Goal: Feedback & Contribution: Submit feedback/report problem

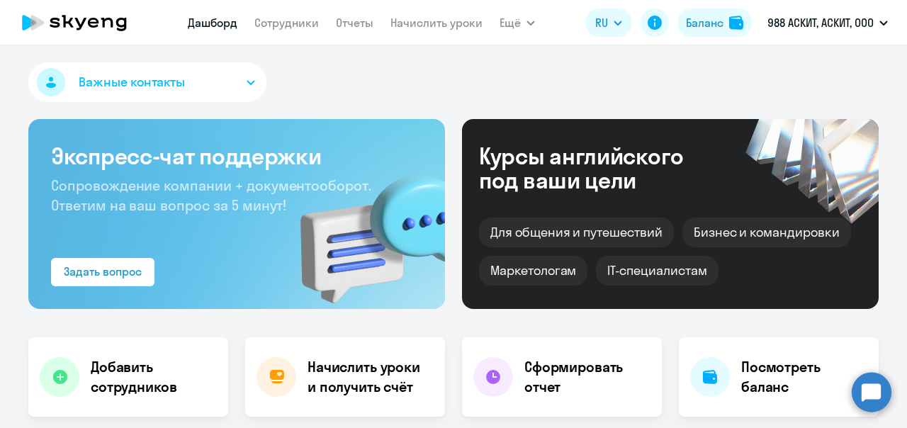
select select "30"
click at [261, 23] on link "Сотрудники" at bounding box center [286, 23] width 64 height 14
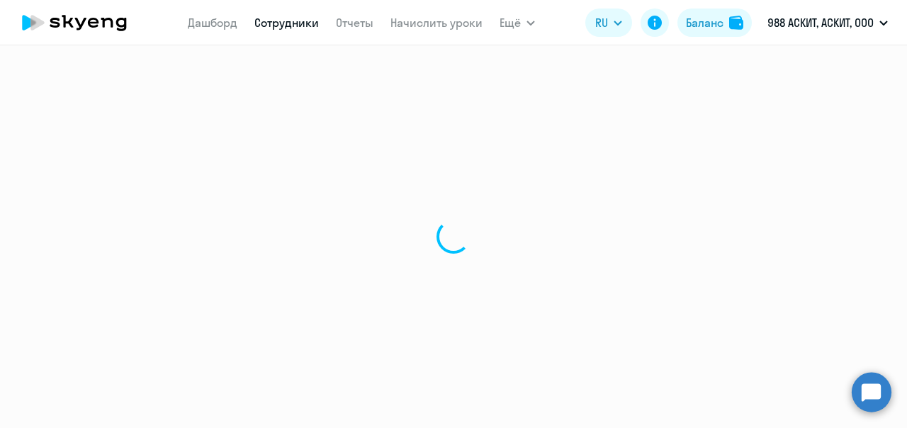
select select "30"
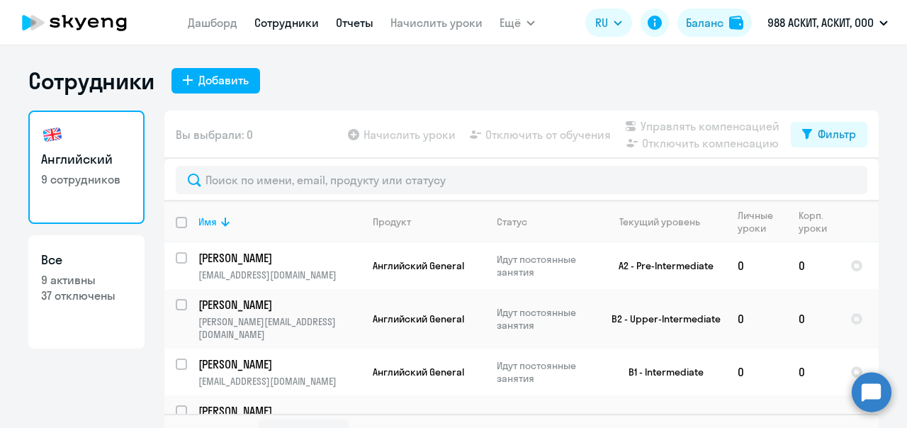
click at [360, 24] on link "Отчеты" at bounding box center [355, 23] width 38 height 14
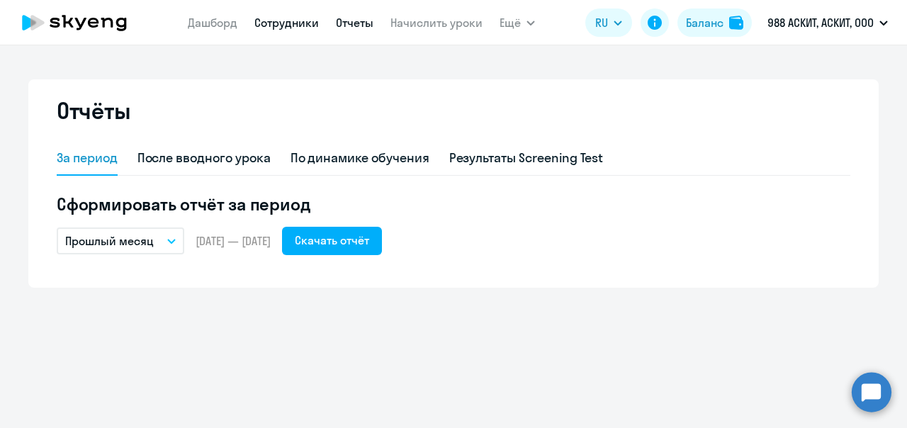
click at [303, 16] on link "Сотрудники" at bounding box center [286, 23] width 64 height 14
select select "30"
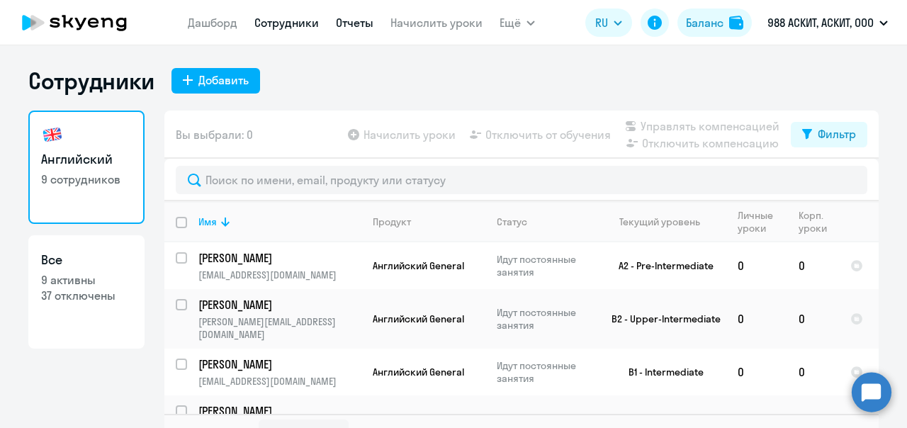
click at [352, 26] on link "Отчеты" at bounding box center [355, 23] width 38 height 14
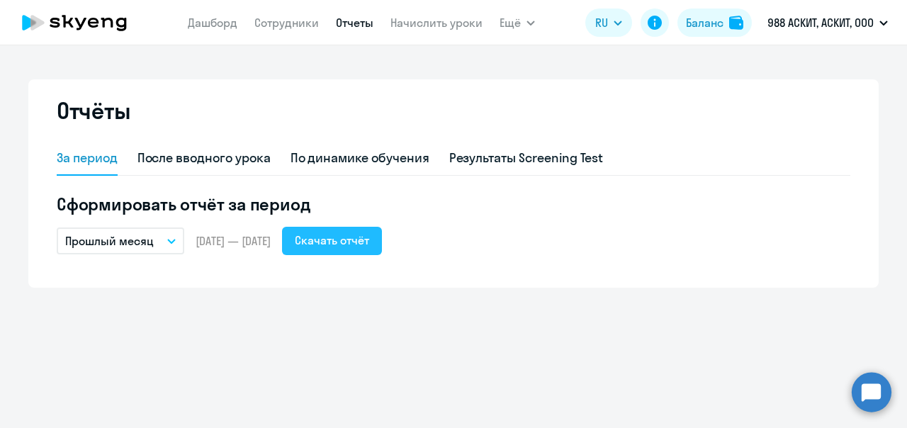
click at [369, 237] on div "Скачать отчёт" at bounding box center [332, 240] width 74 height 17
click at [119, 239] on p "Прошлый месяц" at bounding box center [109, 240] width 89 height 17
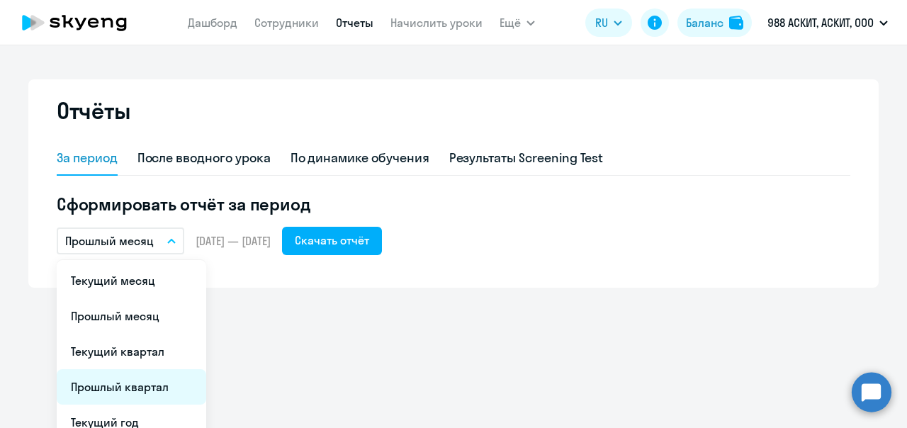
click at [123, 385] on li "Прошлый квартал" at bounding box center [131, 386] width 149 height 35
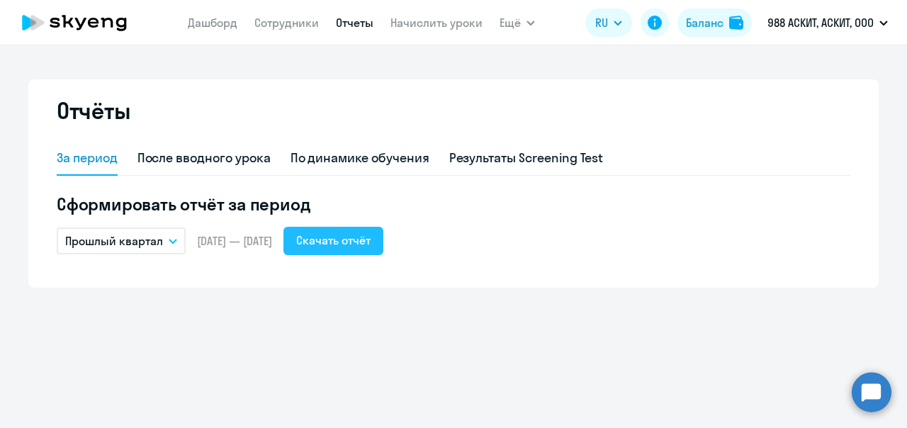
click at [370, 232] on div "Скачать отчёт" at bounding box center [333, 240] width 74 height 17
click at [870, 388] on circle at bounding box center [871, 392] width 40 height 40
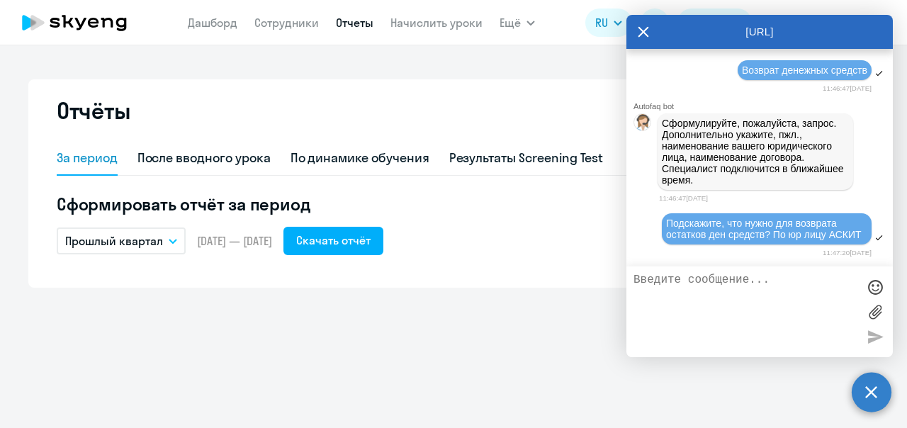
scroll to position [18098, 0]
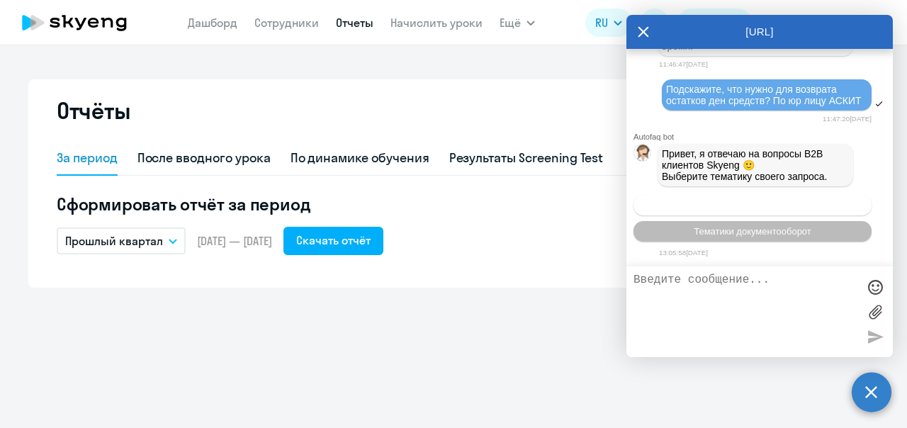
click at [780, 204] on span "Операционное сопровождение" at bounding box center [752, 205] width 133 height 11
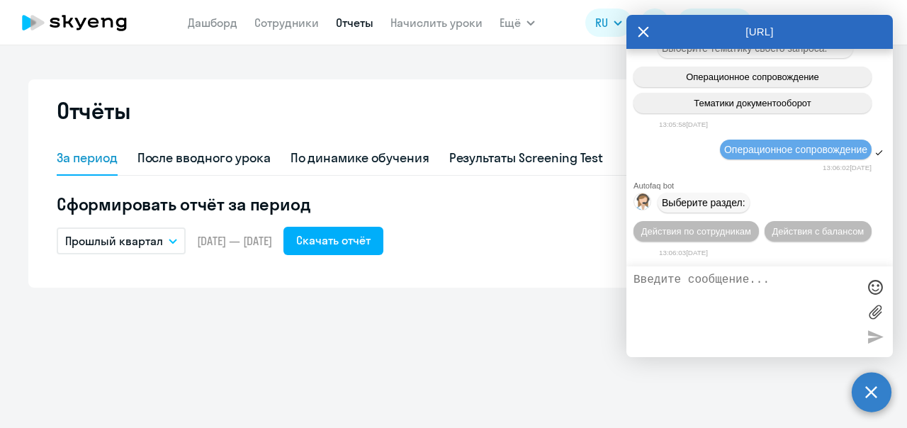
scroll to position [18226, 0]
click at [686, 229] on span "Действия по сотрудникам" at bounding box center [696, 231] width 110 height 11
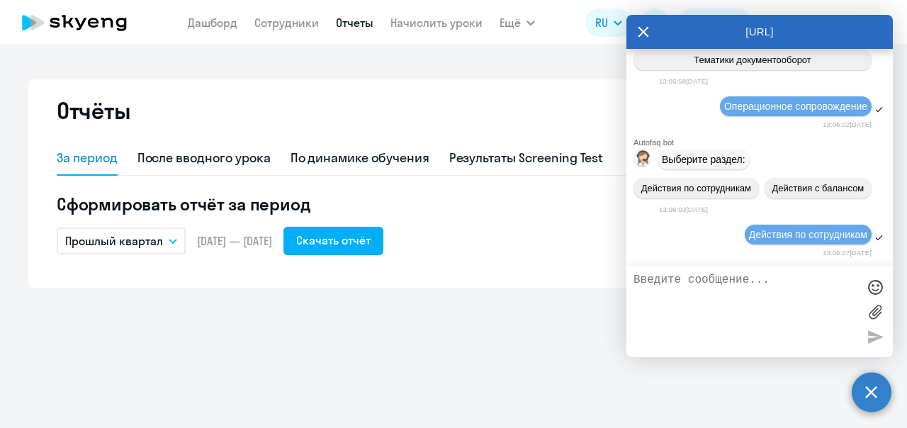
scroll to position [18436, 0]
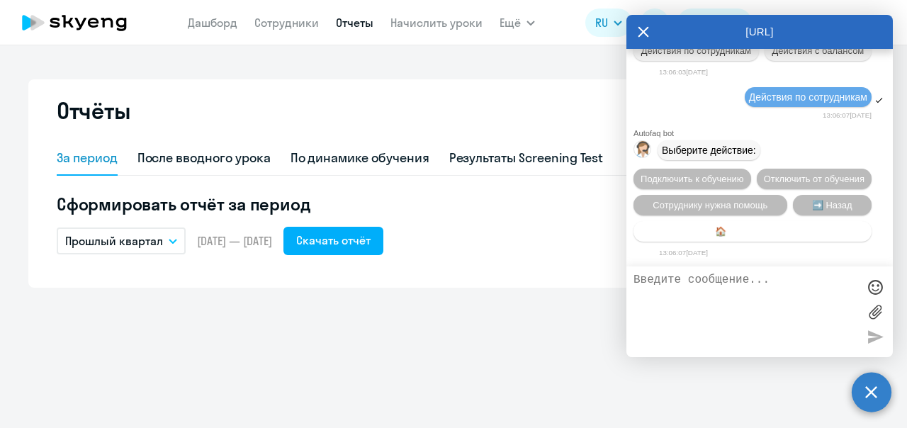
click at [749, 232] on span "🏠 Главное меню" at bounding box center [752, 231] width 75 height 11
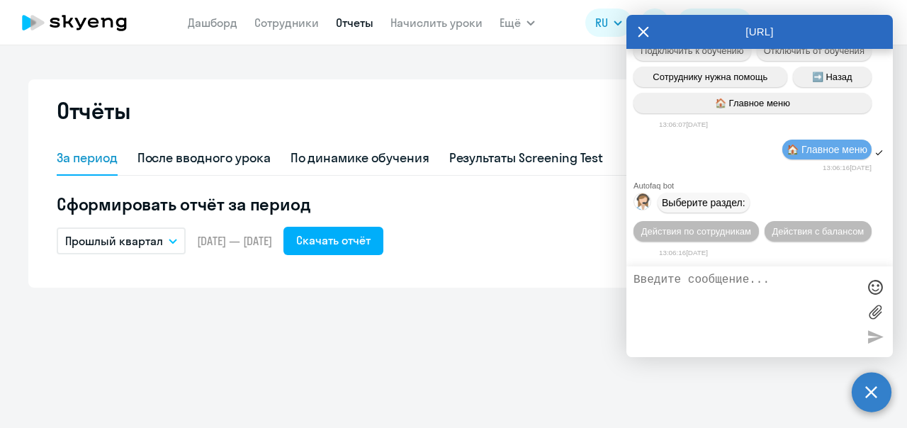
scroll to position [18566, 0]
click at [809, 232] on span "Действия с балансом" at bounding box center [817, 231] width 92 height 11
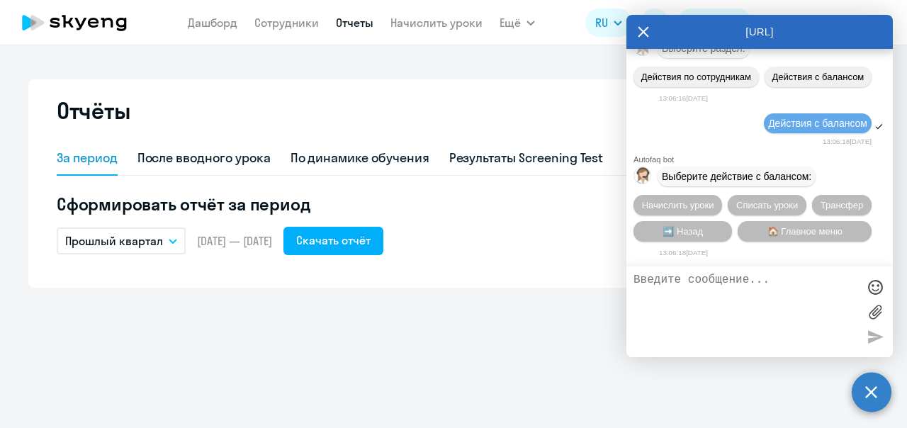
scroll to position [18722, 0]
click at [704, 232] on button "➡️ Назад" at bounding box center [682, 231] width 98 height 21
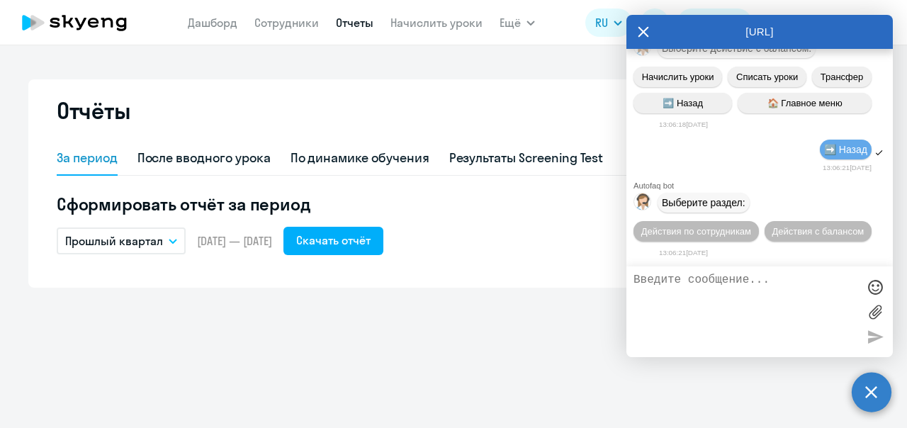
scroll to position [18852, 0]
click at [715, 231] on span "Действия по сотрудникам" at bounding box center [696, 231] width 110 height 11
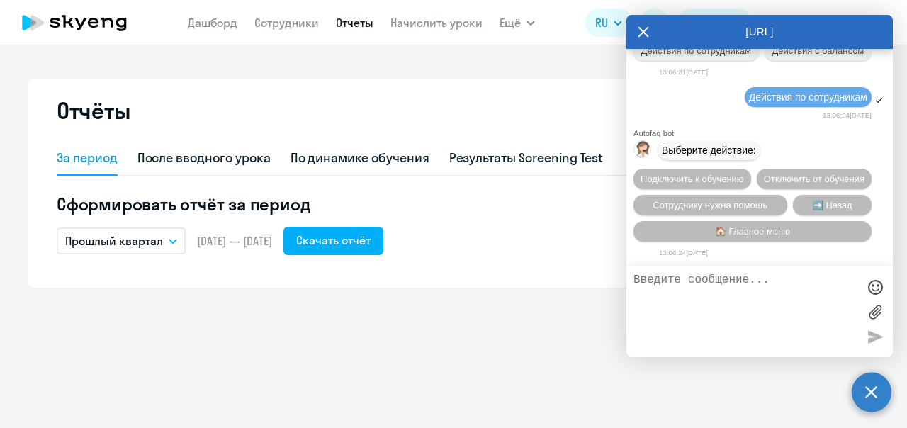
scroll to position [19061, 0]
click at [715, 205] on span "Сотруднику нужна помощь" at bounding box center [709, 205] width 115 height 11
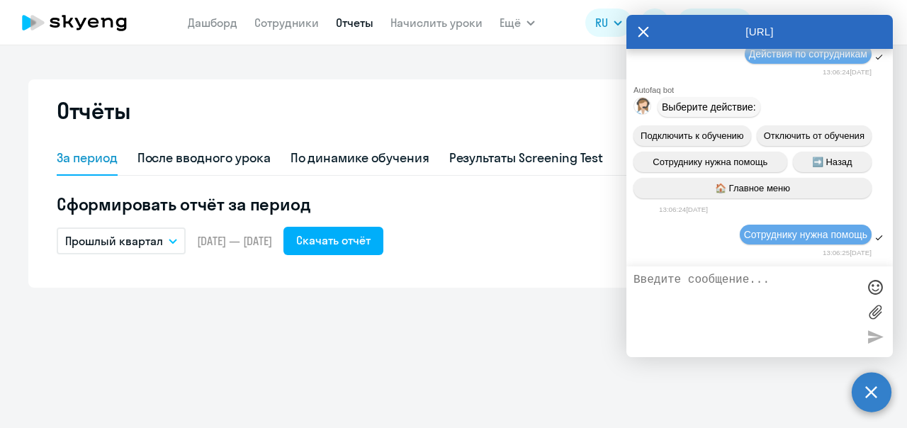
scroll to position [19551, 0]
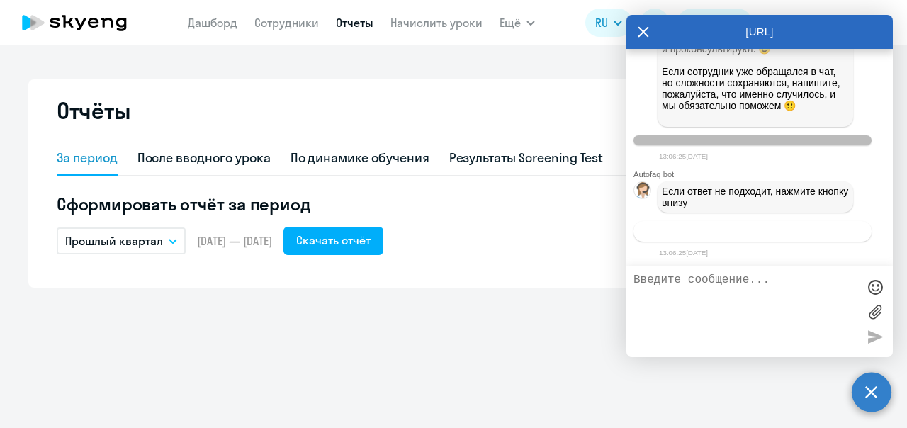
click at [718, 231] on span "Связаться с менеджером" at bounding box center [752, 231] width 108 height 11
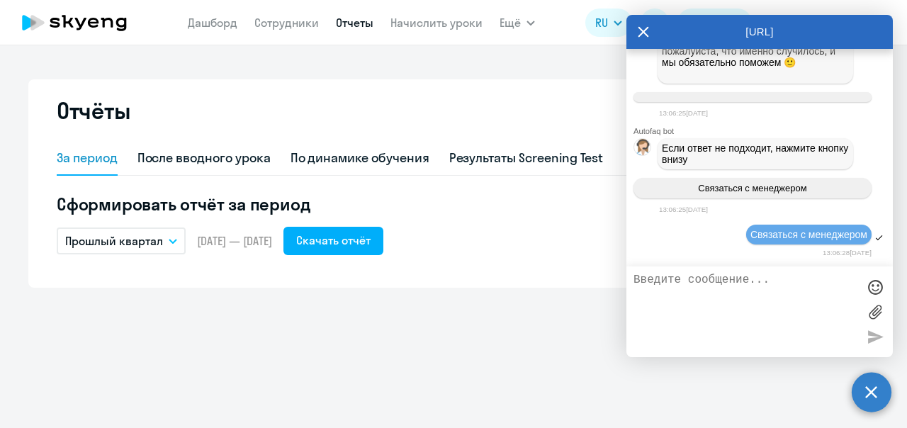
scroll to position [19594, 0]
click at [683, 278] on textarea at bounding box center [745, 311] width 224 height 76
type textarea "L"
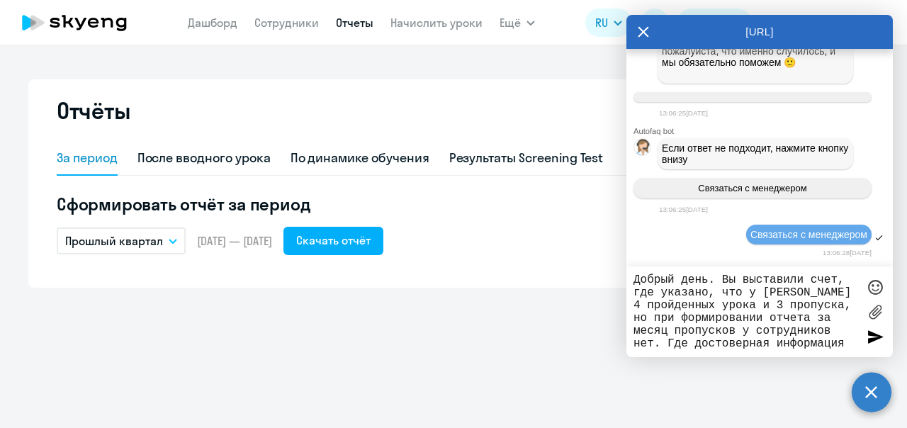
type textarea "Добрый день. Вы выставили счет, где указано, что у [PERSON_NAME] 4 пройденных у…"
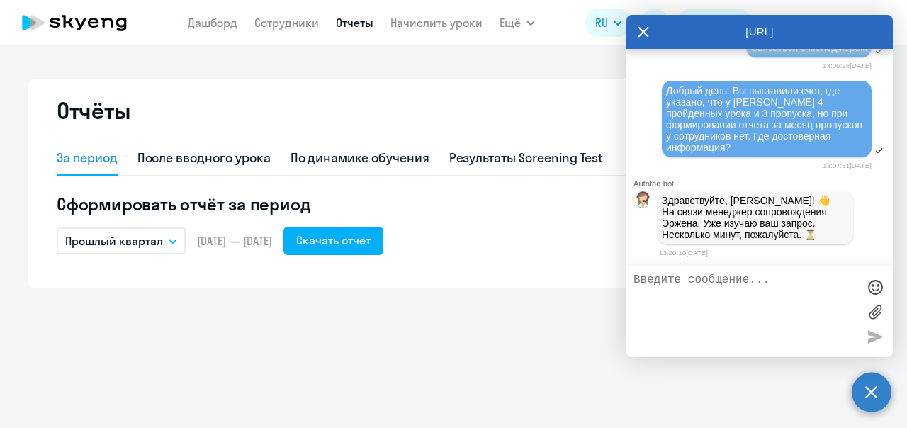
scroll to position [19786, 0]
click at [669, 282] on textarea at bounding box center [745, 311] width 224 height 76
type textarea "Жду, спасибо"
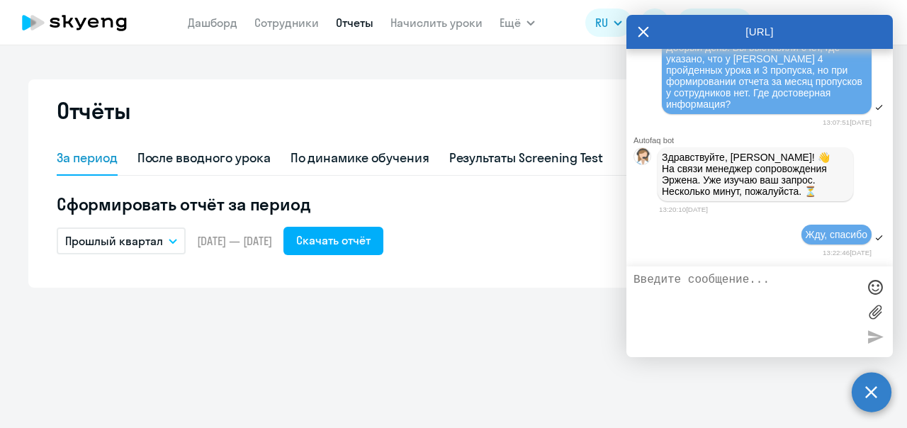
scroll to position [19828, 0]
click at [510, 326] on div "Отчёты За период После вводного урока По динамике обучения Результаты Screening…" at bounding box center [453, 236] width 907 height 382
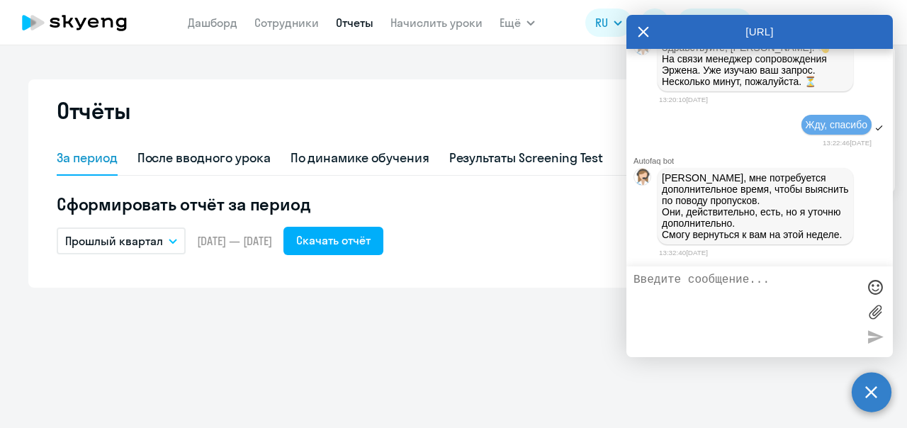
scroll to position [19950, 0]
click at [870, 157] on div "Autofaq bot" at bounding box center [762, 161] width 259 height 8
click at [662, 275] on textarea at bounding box center [745, 311] width 224 height 76
type textarea "Напишите, пожалуйста, потом ответ на почту"
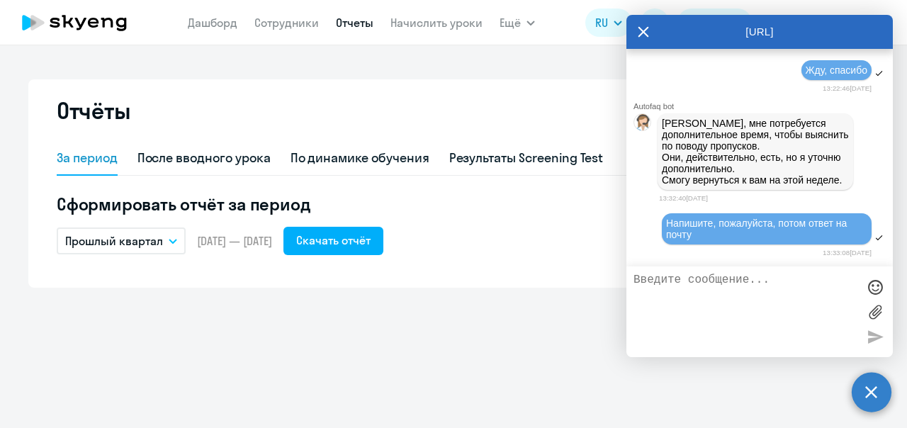
scroll to position [20126, 0]
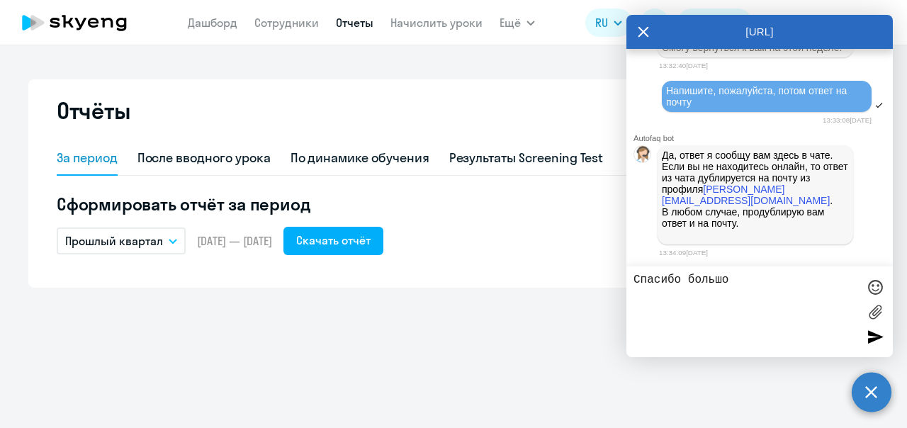
type textarea "Спасибо большое"
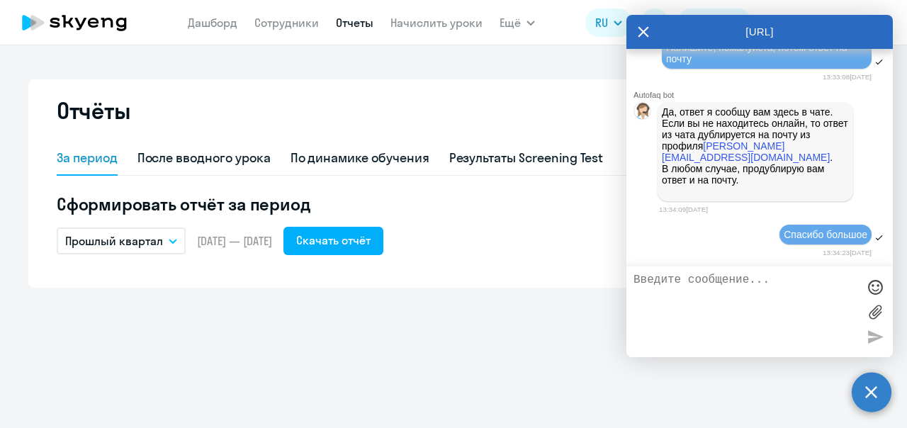
scroll to position [20169, 0]
click at [643, 28] on icon at bounding box center [642, 32] width 11 height 34
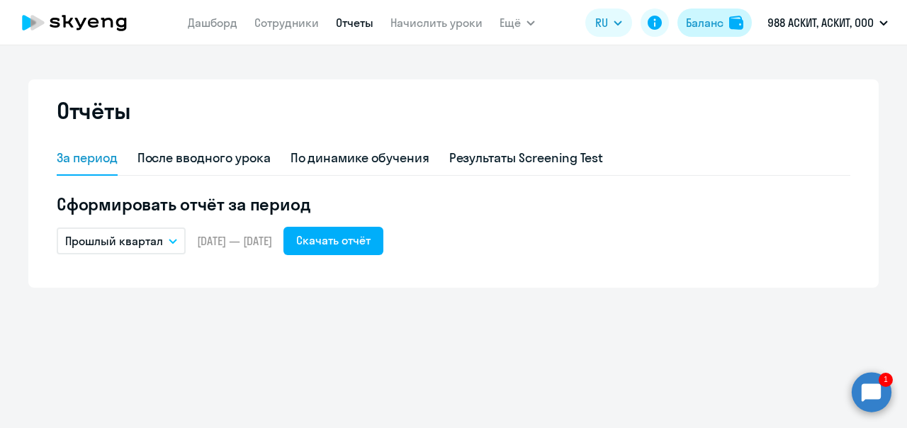
click at [717, 23] on div "Баланс" at bounding box center [705, 22] width 38 height 17
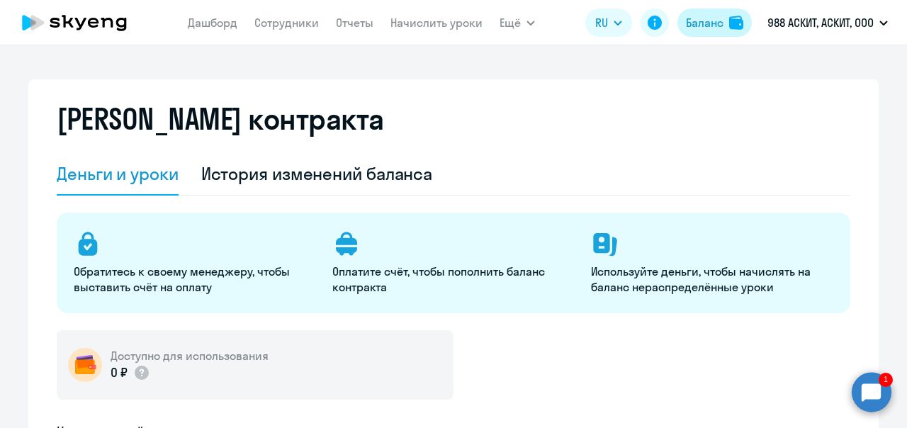
select select "english_adult_not_native_speaker"
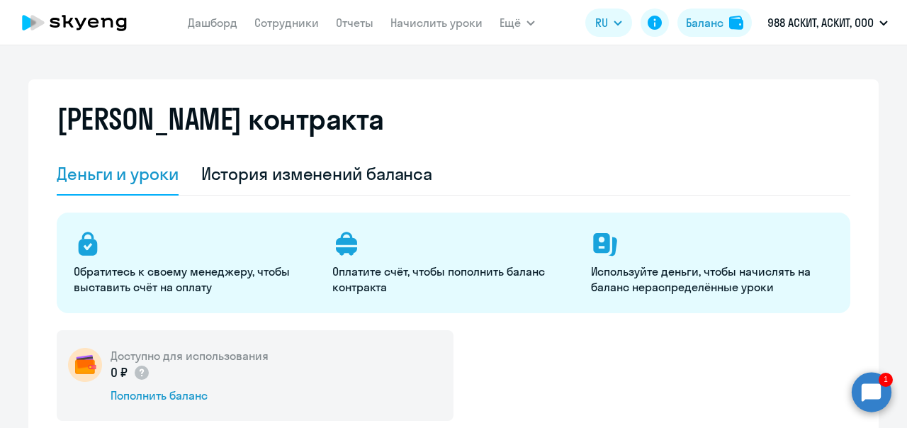
click at [870, 388] on circle at bounding box center [871, 392] width 40 height 40
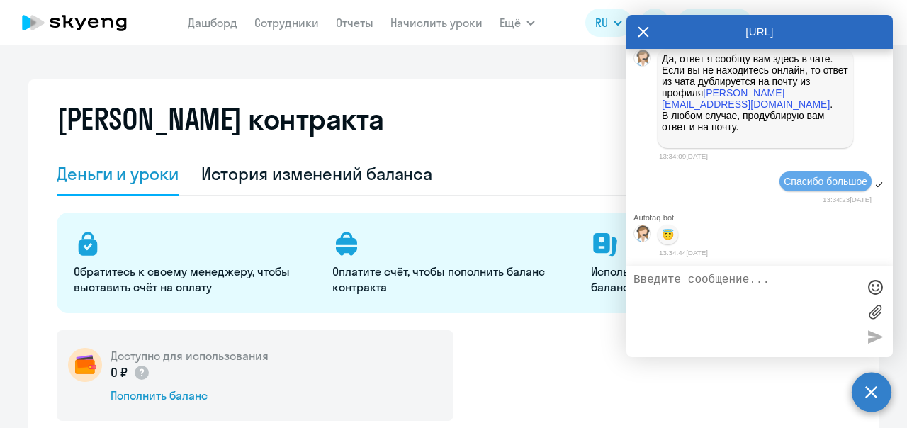
scroll to position [20225, 0]
click at [647, 30] on icon at bounding box center [642, 32] width 11 height 34
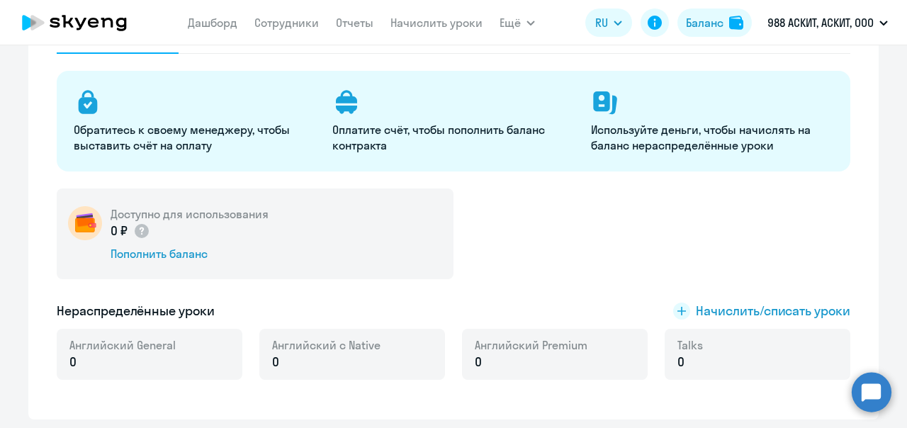
scroll to position [212, 0]
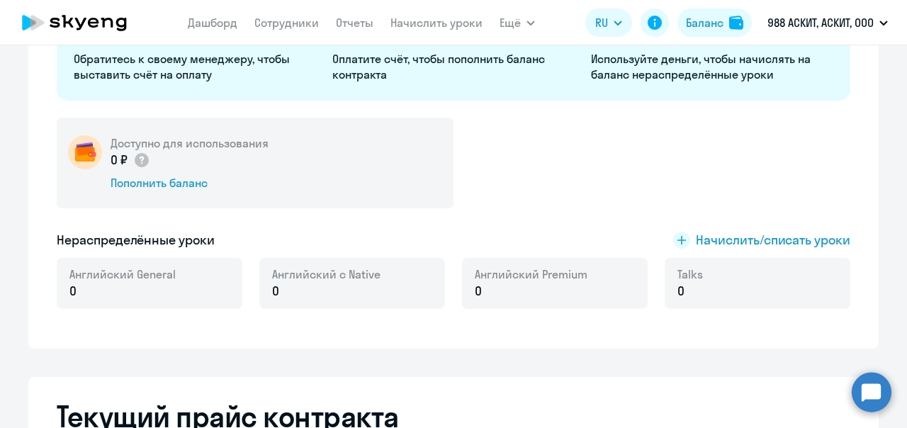
click at [874, 382] on circle at bounding box center [871, 392] width 40 height 40
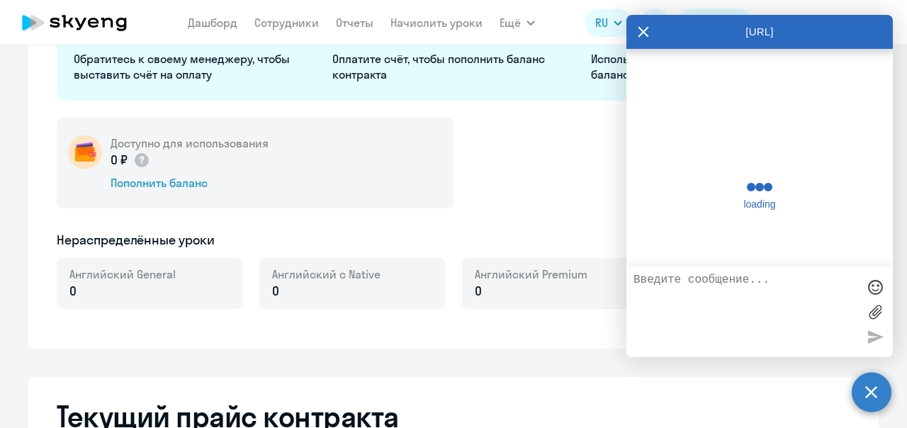
scroll to position [20219, 0]
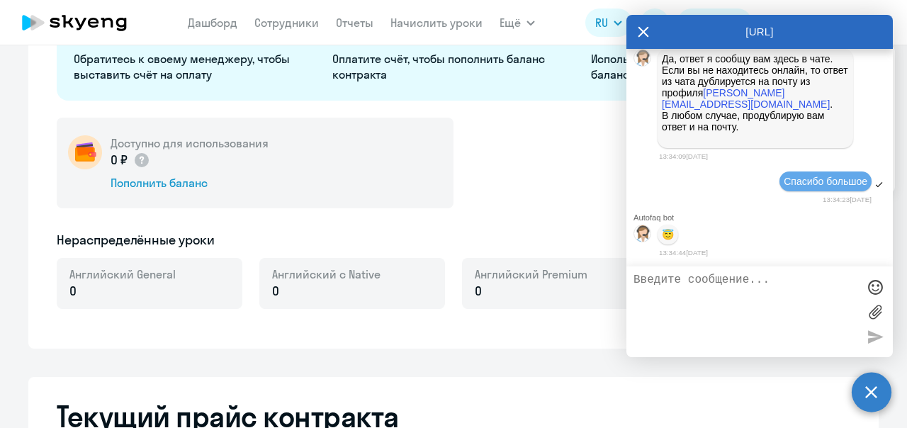
click at [637, 28] on icon at bounding box center [642, 32] width 11 height 34
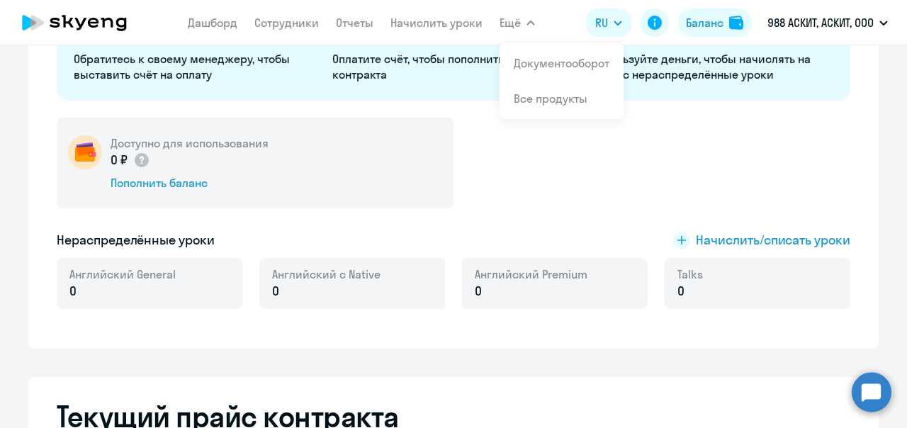
scroll to position [0, 0]
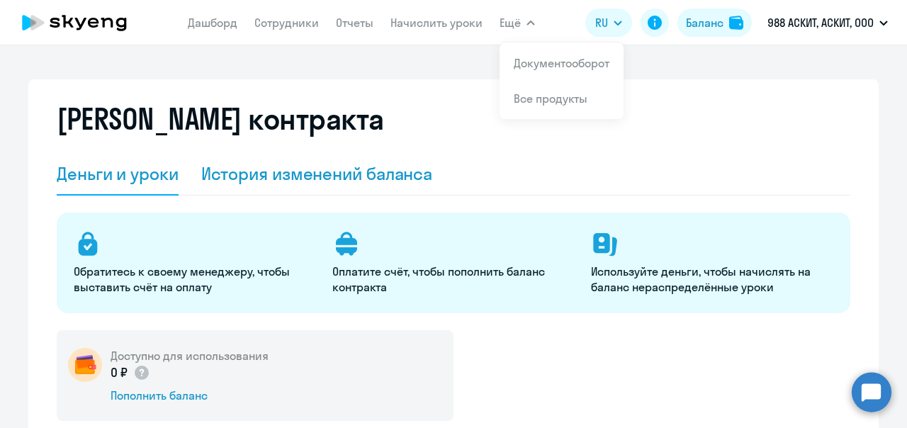
click at [396, 166] on div "История изменений баланса" at bounding box center [317, 173] width 232 height 23
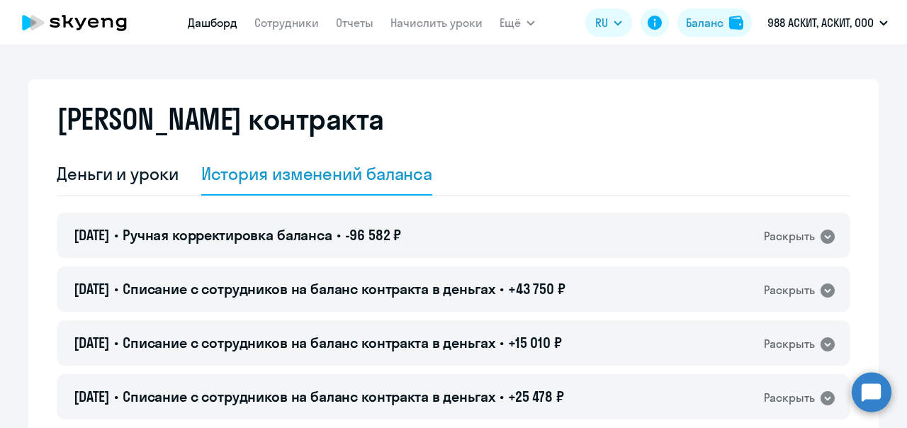
click at [204, 24] on link "Дашборд" at bounding box center [213, 23] width 50 height 14
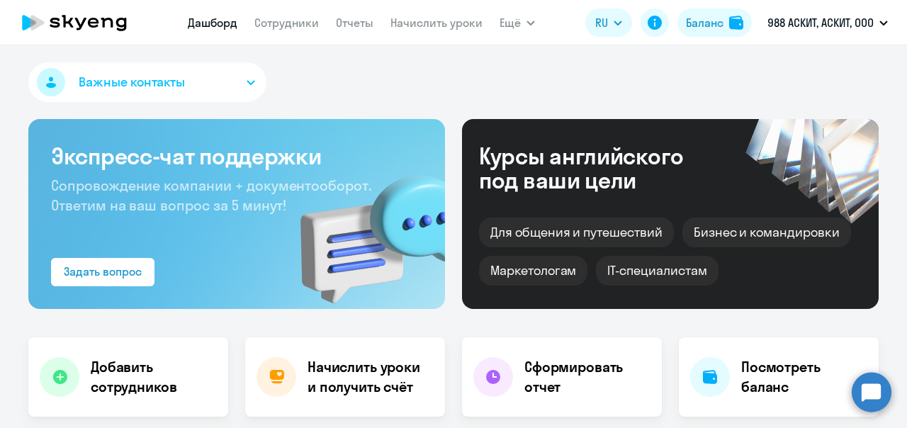
select select "30"
